Goal: Information Seeking & Learning: Learn about a topic

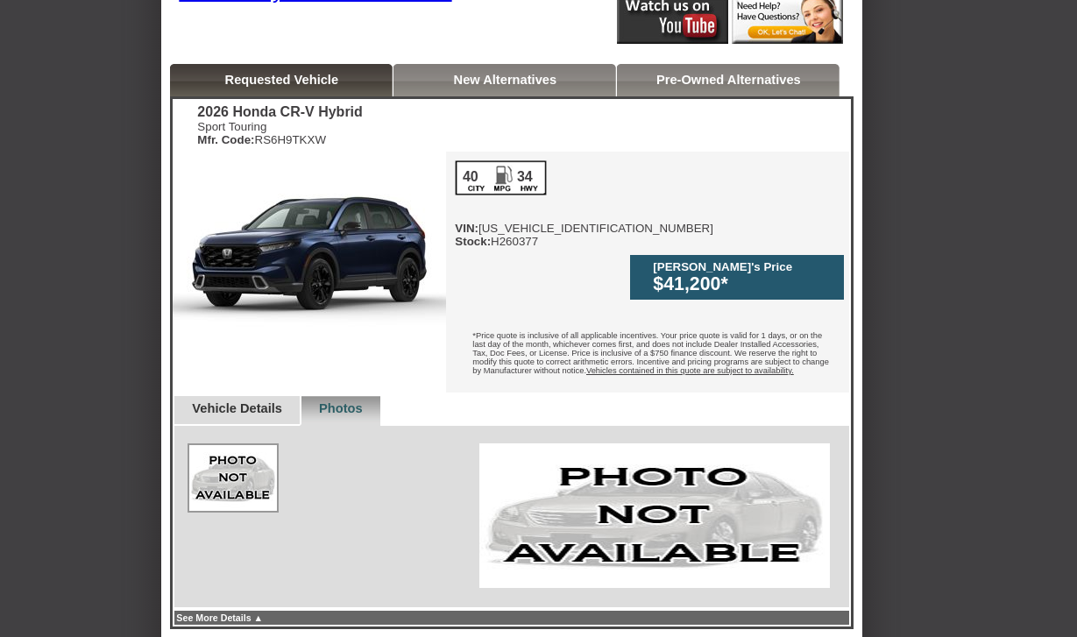
scroll to position [396, 0]
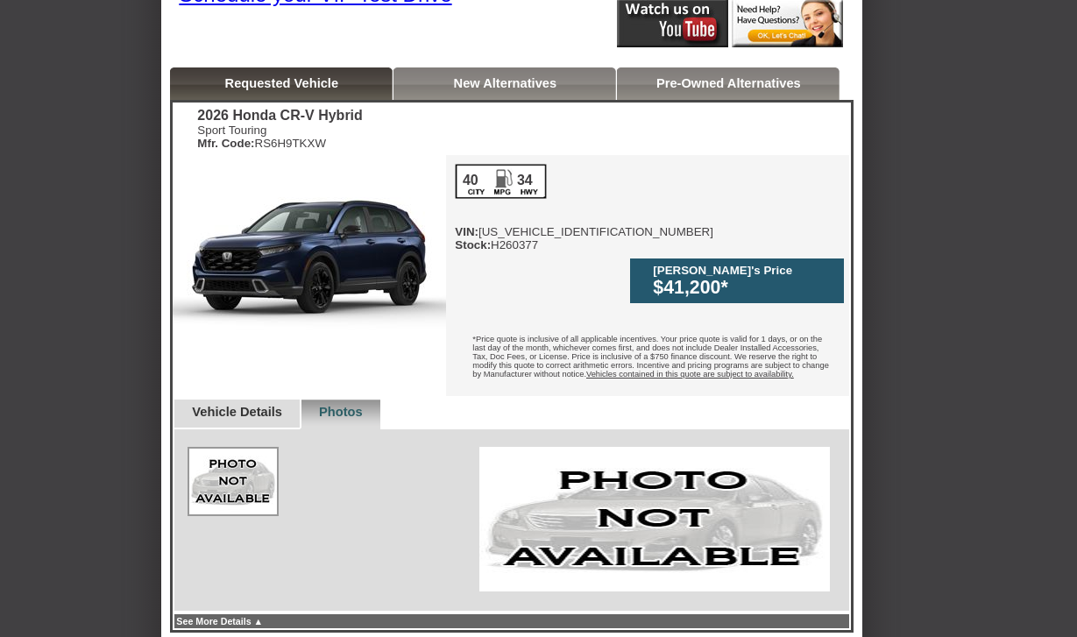
click at [340, 93] on div "Requested Vehicle" at bounding box center [281, 83] width 223 height 32
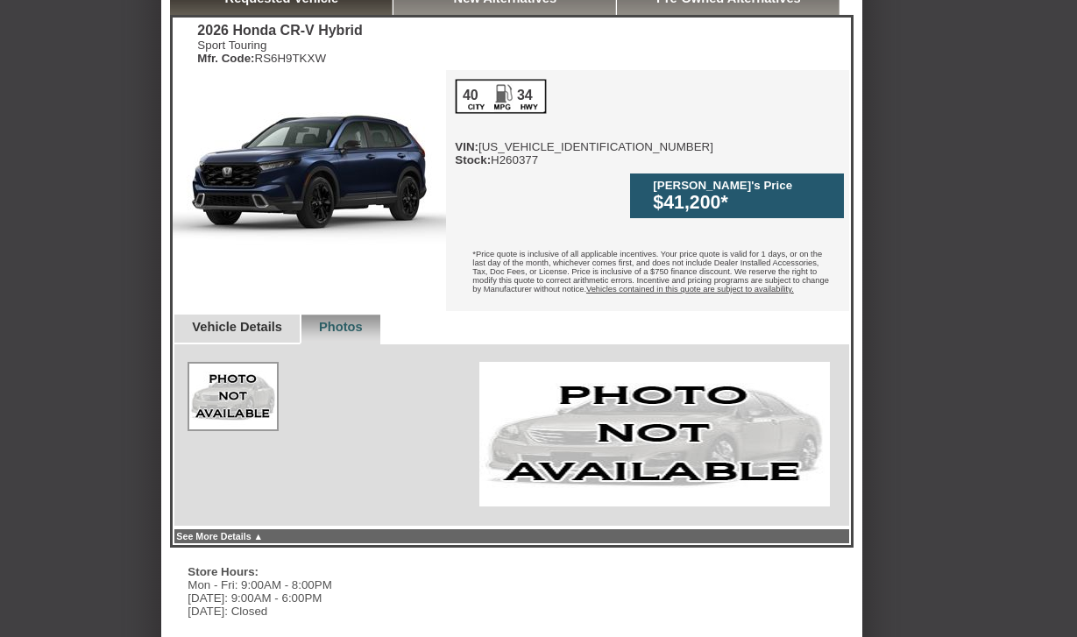
scroll to position [481, 0]
click at [263, 531] on link "See More Details ▲" at bounding box center [219, 536] width 87 height 11
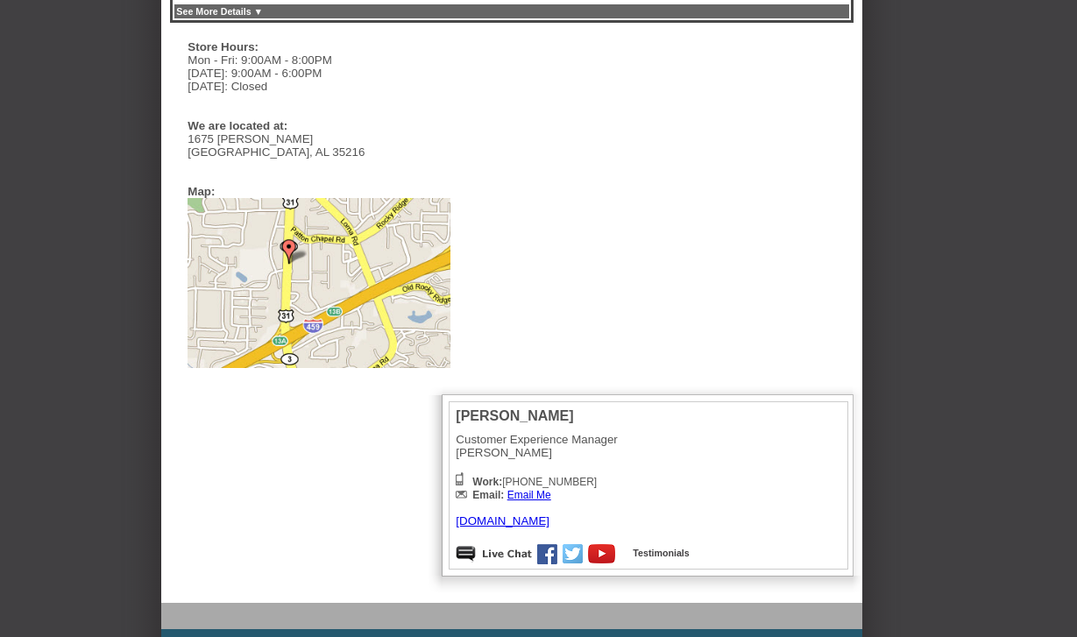
scroll to position [553, 0]
click at [517, 564] on img at bounding box center [493, 554] width 77 height 19
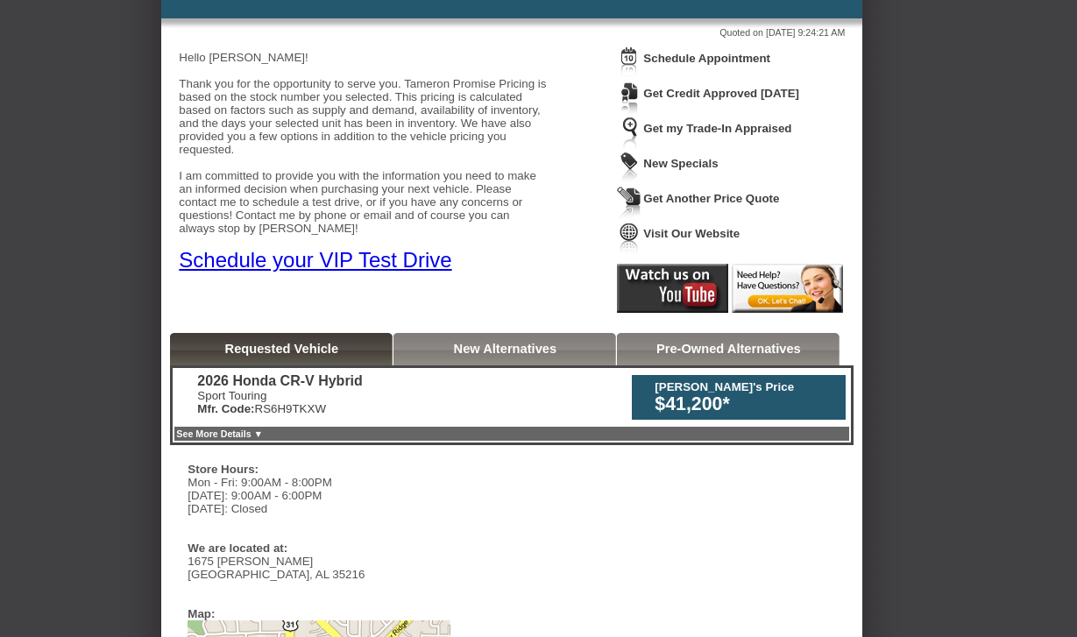
scroll to position [131, 0]
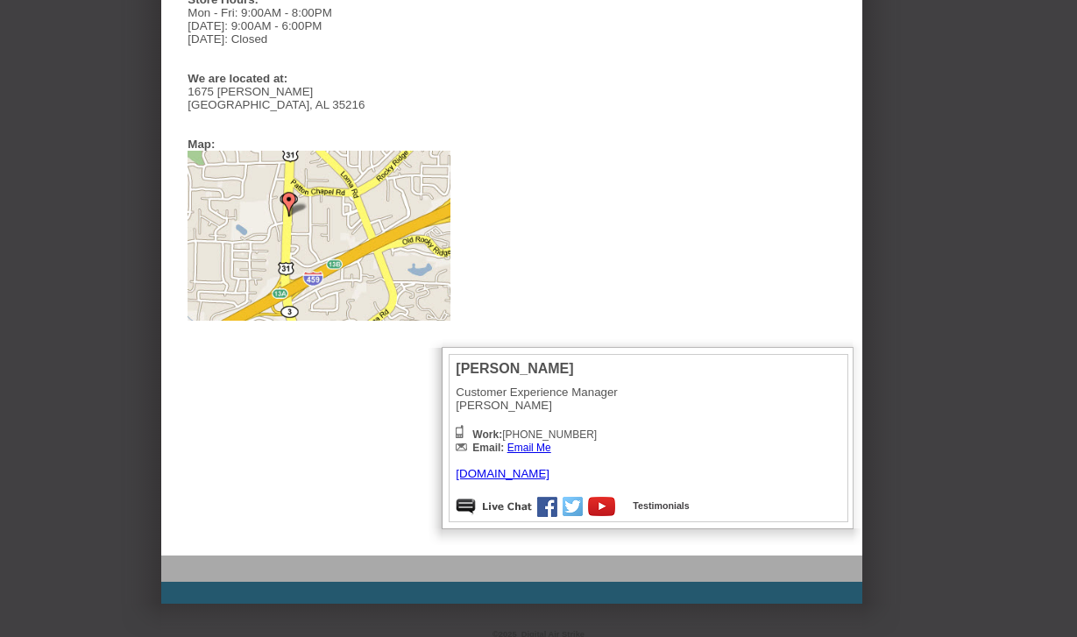
scroll to position [1052, 0]
click at [521, 468] on link "[DOMAIN_NAME]" at bounding box center [503, 474] width 94 height 13
click at [549, 468] on link "[DOMAIN_NAME]" at bounding box center [503, 474] width 94 height 13
